Goal: Communication & Community: Answer question/provide support

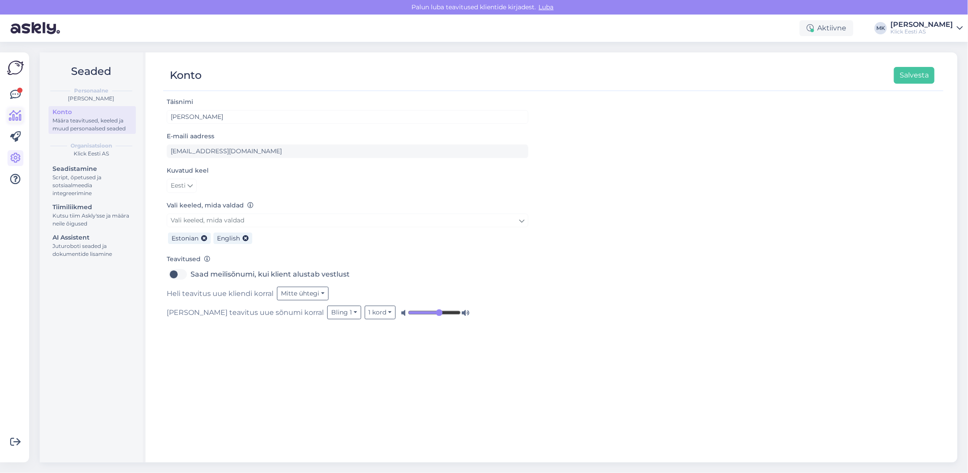
click at [16, 113] on icon at bounding box center [15, 116] width 13 height 11
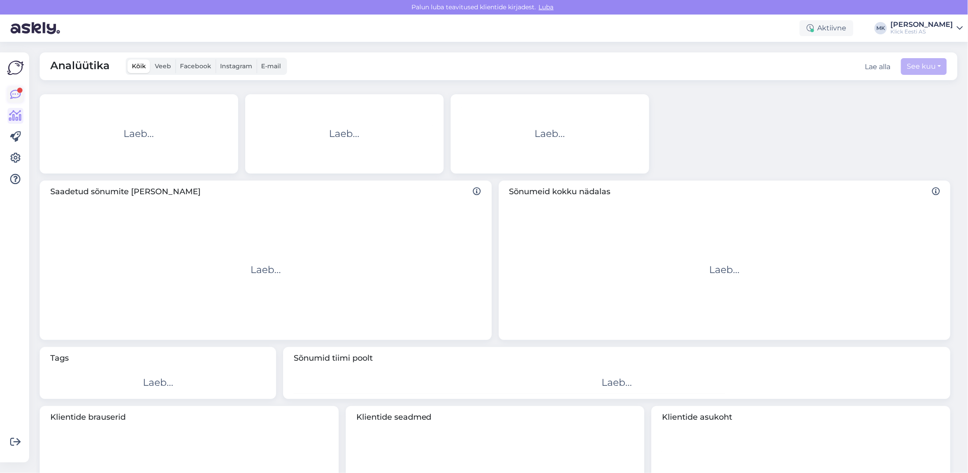
click at [12, 91] on icon at bounding box center [15, 94] width 11 height 11
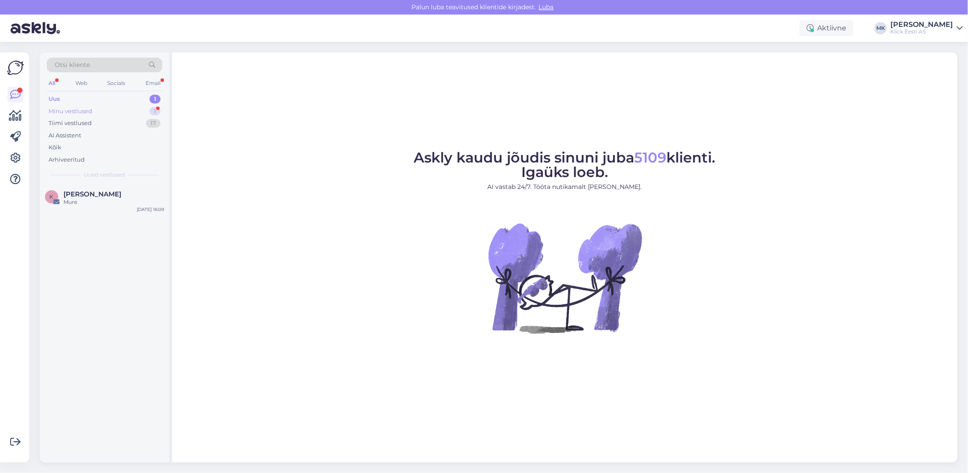
click at [90, 111] on div "Minu vestlused" at bounding box center [70, 111] width 44 height 9
click at [96, 185] on div "K Kairi Kaadu 1 Re: Uus telefon ei lase seadistusi teha Eraklient RMA [DATE] 16…" at bounding box center [105, 205] width 130 height 42
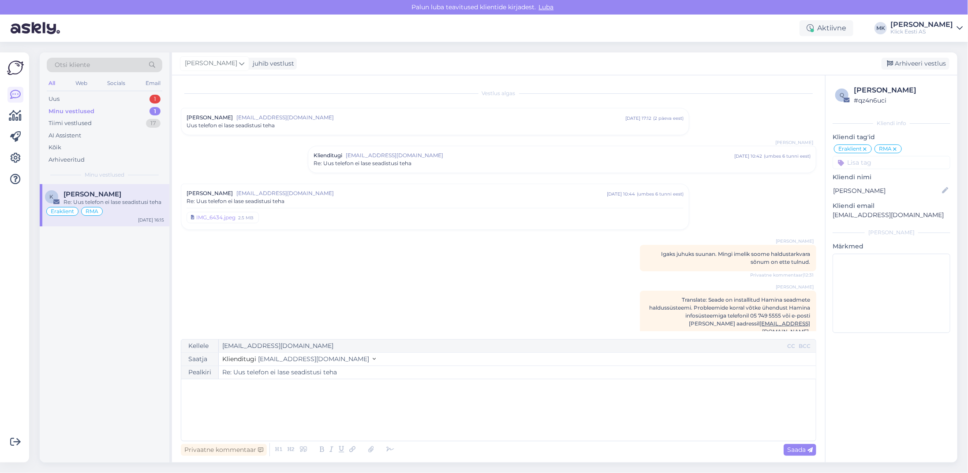
scroll to position [115, 0]
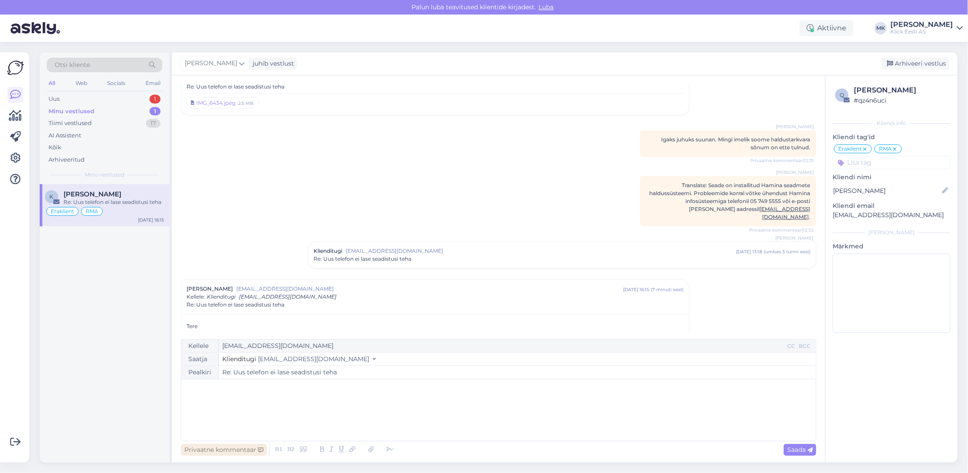
click at [220, 448] on div "Privaatne kommentaar" at bounding box center [224, 450] width 86 height 12
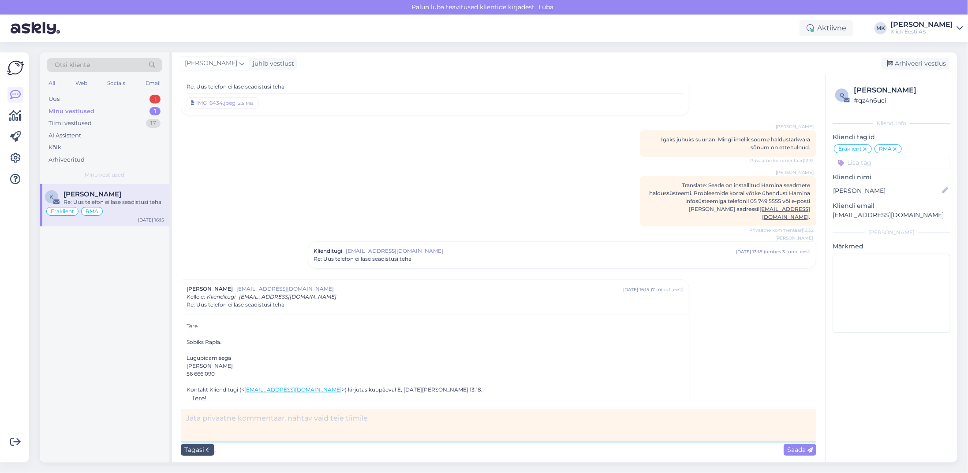
click at [265, 428] on textarea at bounding box center [498, 425] width 635 height 32
type textarea "Roccast Raplasse uus telefon tellitud vahetuseks, kui on Raplas siis pood kutsu…"
click at [802, 450] on span "Saada" at bounding box center [800, 450] width 26 height 8
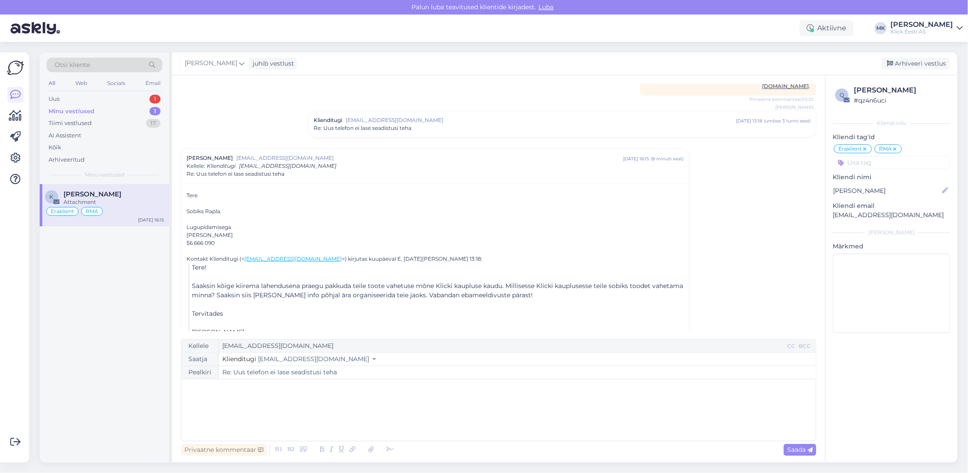
scroll to position [315, 0]
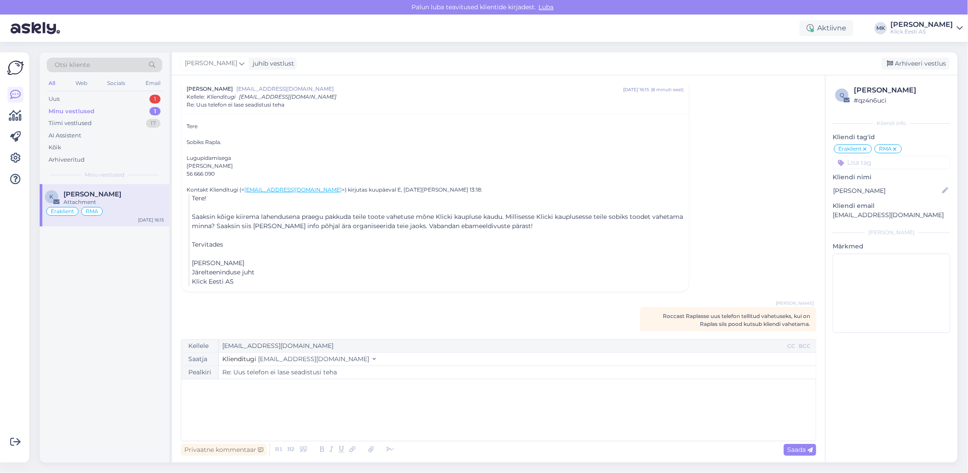
click at [75, 108] on div "Minu vestlused" at bounding box center [71, 111] width 46 height 9
click at [70, 110] on div "Minu vestlused" at bounding box center [71, 111] width 46 height 9
